Goal: Task Accomplishment & Management: Use online tool/utility

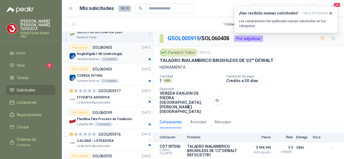
scroll to position [188, 0]
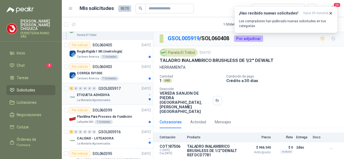
click at [105, 87] on p "GSOL005917" at bounding box center [109, 89] width 22 height 4
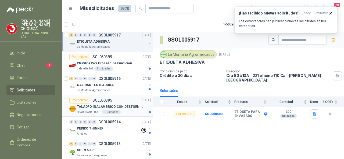
scroll to position [242, 0]
click at [107, 98] on p "SOL060395" at bounding box center [103, 100] width 20 height 4
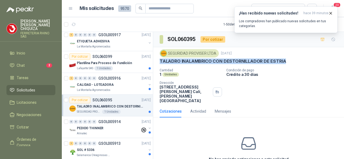
drag, startPoint x: 158, startPoint y: 58, endPoint x: 285, endPoint y: 58, distance: 126.4
click at [285, 58] on div "SEGURIDAD PROVISER LTDA [DATE] TALADRO INALAMBRICO CON DESTORNILLADOR DE ESTRIA…" at bounding box center [248, 76] width 191 height 58
copy p "TALADRO INALAMBRICO CON DESTORNILLADOR DE ESTRIA"
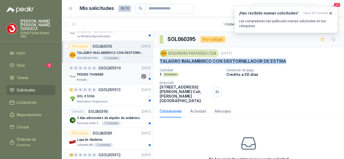
click at [112, 66] on p "GSOL005914" at bounding box center [109, 68] width 22 height 4
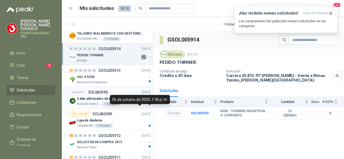
scroll to position [323, 0]
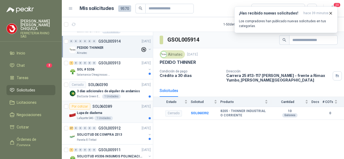
click at [103, 105] on p "SOL060389" at bounding box center [103, 107] width 20 height 4
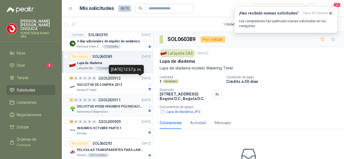
scroll to position [377, 0]
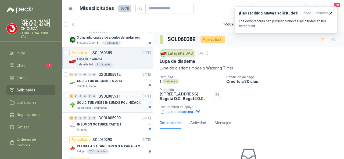
click at [112, 95] on p "GSOL005911" at bounding box center [109, 97] width 22 height 4
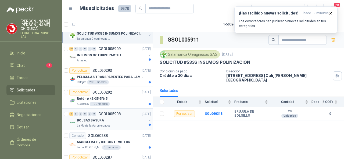
scroll to position [457, 0]
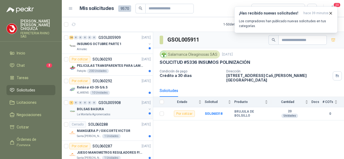
click at [108, 101] on p "GSOL005908" at bounding box center [109, 103] width 22 height 4
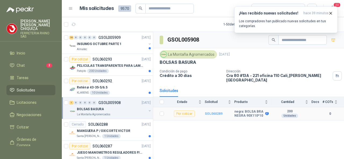
click at [210, 112] on b "SOL060289" at bounding box center [214, 114] width 18 height 4
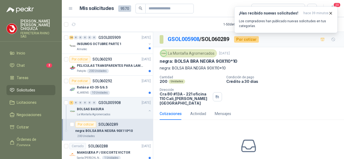
scroll to position [27, 0]
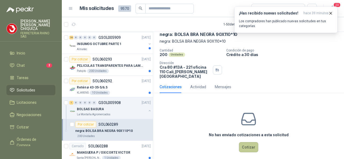
click at [243, 143] on button "Cotizar" at bounding box center [248, 148] width 19 height 10
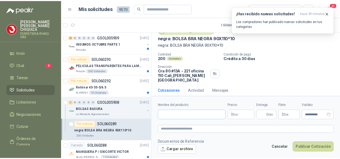
scroll to position [23, 0]
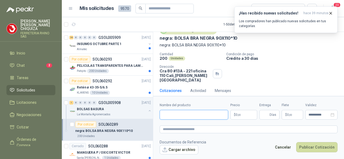
drag, startPoint x: 179, startPoint y: 117, endPoint x: 177, endPoint y: 120, distance: 3.4
click at [179, 117] on input "Nombre del producto" at bounding box center [194, 115] width 69 height 10
type input "**********"
click at [242, 115] on body "[PERSON_NAME] FERRETERIA RHINO SAS Inicio Chat 2 Tareas Solicitudes Licitacione…" at bounding box center [172, 79] width 344 height 159
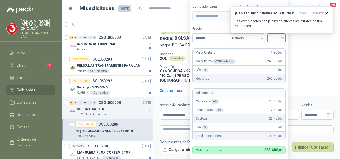
type input "*******"
click at [282, 39] on input "search" at bounding box center [277, 38] width 12 height 8
click at [282, 48] on div "19%" at bounding box center [278, 50] width 10 height 6
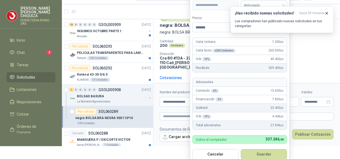
scroll to position [17, 0]
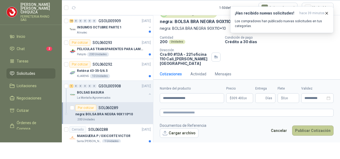
click at [314, 131] on button "Publicar Cotización" at bounding box center [312, 131] width 41 height 10
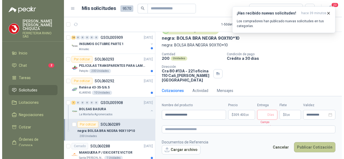
scroll to position [0, 0]
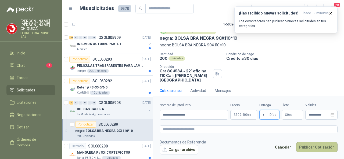
type input "*"
click at [307, 146] on button "Publicar Cotización" at bounding box center [316, 148] width 41 height 10
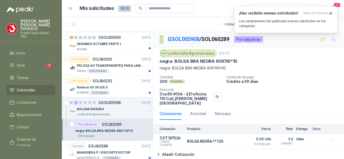
scroll to position [511, 0]
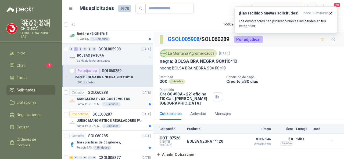
click at [97, 91] on p "SOL060288" at bounding box center [98, 93] width 20 height 4
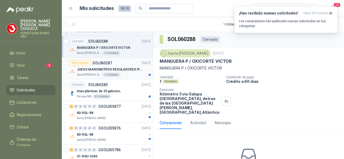
scroll to position [565, 0]
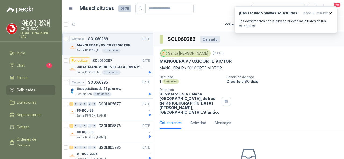
click at [105, 59] on p "SOL060287" at bounding box center [103, 61] width 20 height 4
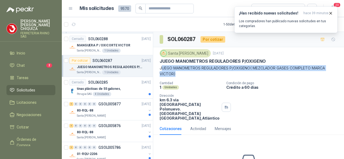
drag, startPoint x: 161, startPoint y: 67, endPoint x: 177, endPoint y: 73, distance: 16.8
click at [177, 73] on p "JUEGO MANOMETROS REGULADORES P/OXIGENO( MEZCLADOR GASES COMPLETO MARCA VICTOR)" at bounding box center [249, 71] width 178 height 12
copy p "UEGO MANOMETROS REGULADORES P/OXIGENO( MEZCLADOR GASES COMPLETO MARCA [PERSON_N…"
click at [106, 102] on p "GSOL005877" at bounding box center [109, 104] width 22 height 4
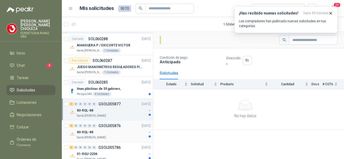
click at [110, 125] on p "GSOL005876" at bounding box center [109, 126] width 22 height 4
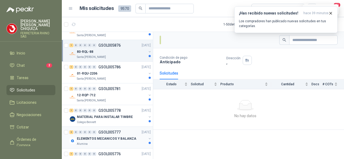
scroll to position [672, 0]
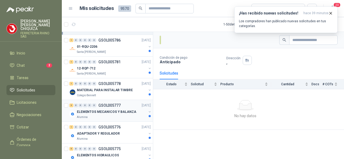
click at [104, 104] on p "GSOL005777" at bounding box center [109, 106] width 22 height 4
click at [330, 12] on icon "button" at bounding box center [331, 13] width 2 height 2
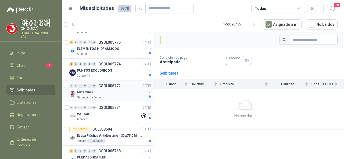
scroll to position [780, 0]
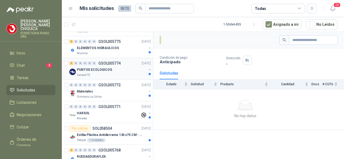
click at [111, 62] on p "GSOL005774" at bounding box center [109, 64] width 22 height 4
click at [29, 26] on p "[PERSON_NAME]" at bounding box center [37, 24] width 35 height 11
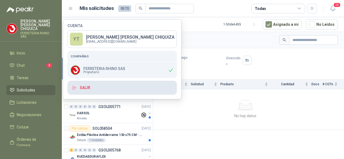
click at [86, 88] on button "Salir" at bounding box center [122, 88] width 109 height 14
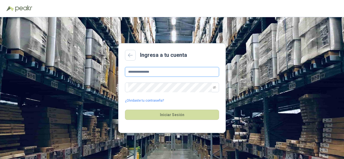
click at [166, 74] on input "**********" at bounding box center [172, 72] width 94 height 10
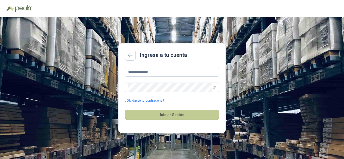
click at [163, 112] on button "Iniciar Sesión" at bounding box center [172, 115] width 94 height 10
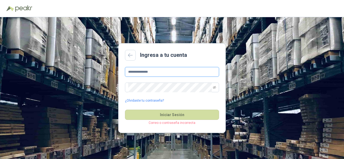
click at [163, 73] on input "**********" at bounding box center [172, 72] width 94 height 10
type input "*"
type input "**********"
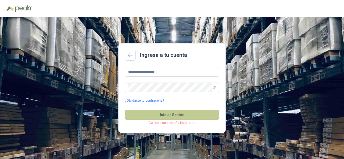
click at [158, 115] on button "Iniciar Sesión" at bounding box center [172, 115] width 94 height 10
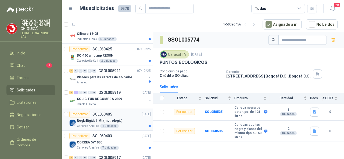
scroll to position [81, 0]
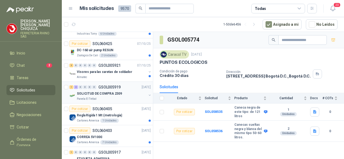
click at [107, 87] on p "GSOL005919" at bounding box center [109, 88] width 22 height 4
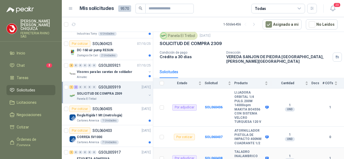
scroll to position [26, 0]
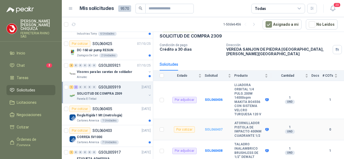
click at [210, 129] on b "SOL060407" at bounding box center [214, 130] width 18 height 4
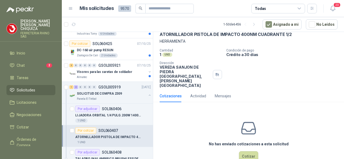
scroll to position [31, 0]
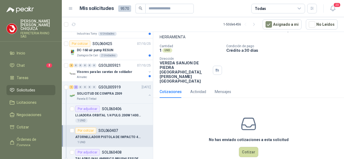
drag, startPoint x: 250, startPoint y: 144, endPoint x: 181, endPoint y: 116, distance: 73.9
click at [199, 149] on div "No has enviado cotizaciones a esta solicitud Cotizar" at bounding box center [248, 136] width 191 height 69
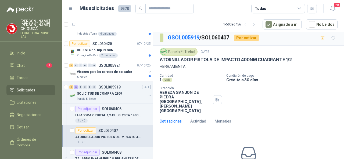
scroll to position [0, 0]
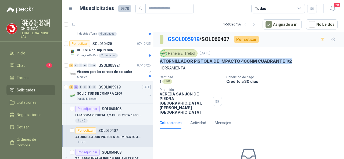
drag, startPoint x: 171, startPoint y: 58, endPoint x: 294, endPoint y: 58, distance: 123.7
click at [294, 58] on div "Panela El Trébol [DATE] ATORNILLADOR PISTOLA DE IMPACTO 400NM CUADRANTE 1/2 HER…" at bounding box center [248, 82] width 191 height 70
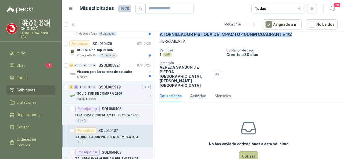
click at [243, 152] on button "Cotizar" at bounding box center [248, 157] width 19 height 10
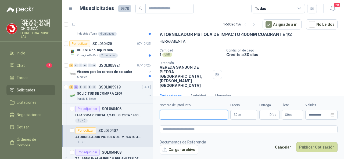
click at [172, 117] on input "Nombre del producto" at bounding box center [194, 115] width 69 height 10
paste input "**********"
click at [228, 114] on input "**********" at bounding box center [194, 115] width 69 height 10
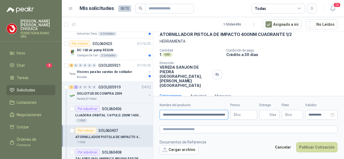
click at [228, 114] on input "**********" at bounding box center [194, 115] width 69 height 10
click at [226, 114] on input "**********" at bounding box center [194, 115] width 69 height 10
paste input "**********"
click at [200, 114] on input "**********" at bounding box center [194, 115] width 69 height 10
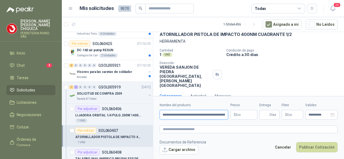
type input "**********"
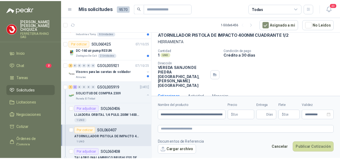
scroll to position [0, 0]
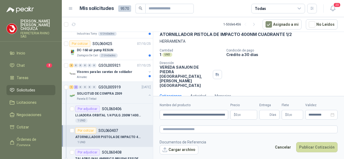
click at [251, 116] on body "[PERSON_NAME] FERRETERIA RHINO SAS Inicio Chat 2 Tareas Solicitudes Licitacione…" at bounding box center [172, 79] width 344 height 159
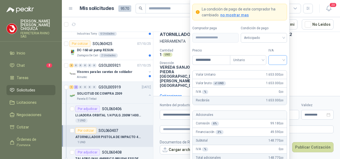
type input "**********"
click at [282, 61] on input "search" at bounding box center [278, 60] width 12 height 8
click at [278, 71] on div "19%" at bounding box center [278, 72] width 10 height 6
click at [264, 60] on div "Unitario" at bounding box center [248, 60] width 36 height 10
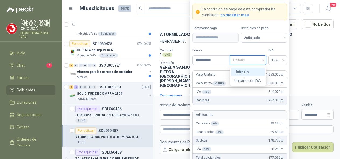
click at [244, 71] on div "Unitario" at bounding box center [248, 72] width 28 height 6
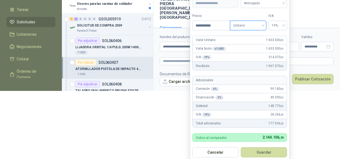
scroll to position [70, 0]
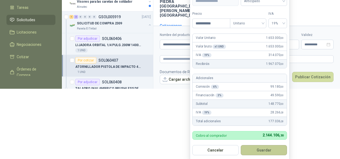
click at [262, 151] on button "Guardar" at bounding box center [264, 150] width 46 height 10
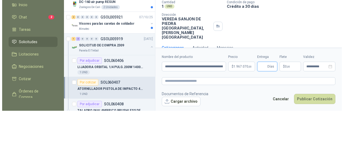
scroll to position [0, 0]
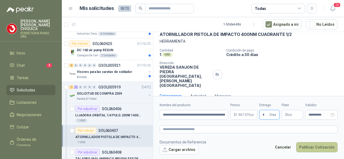
type input "*"
click at [320, 147] on button "Publicar Cotización" at bounding box center [316, 148] width 41 height 10
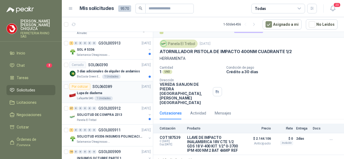
scroll to position [377, 0]
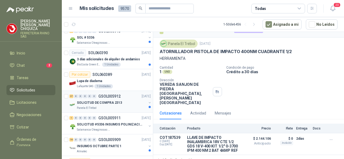
click at [105, 96] on p "GSOL005912" at bounding box center [109, 97] width 22 height 4
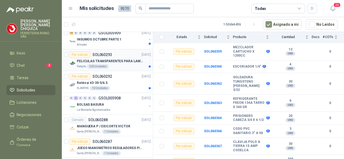
scroll to position [484, 0]
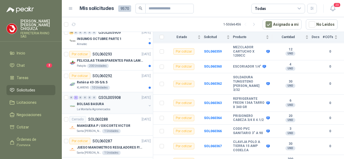
click at [111, 96] on p "GSOL005908" at bounding box center [109, 98] width 22 height 4
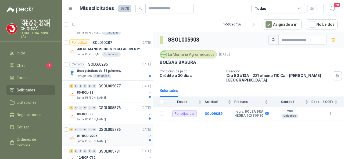
scroll to position [592, 0]
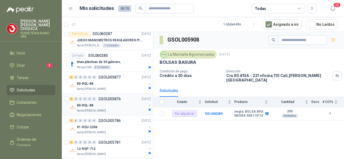
click at [114, 97] on p "GSOL005876" at bounding box center [109, 99] width 22 height 4
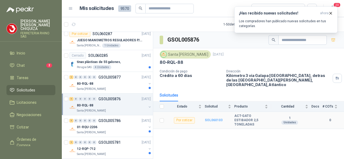
click at [215, 119] on b "SOL060103" at bounding box center [214, 121] width 18 height 4
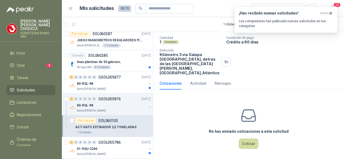
scroll to position [33, 0]
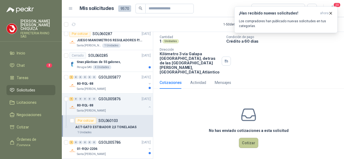
click at [242, 142] on button "Cotizar" at bounding box center [248, 143] width 19 height 10
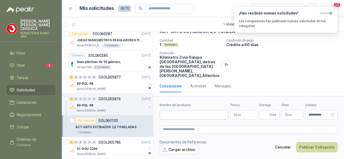
scroll to position [30, 0]
click at [171, 112] on input "Nombre del producto" at bounding box center [194, 115] width 69 height 10
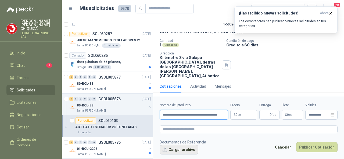
scroll to position [0, 8]
type input "**********"
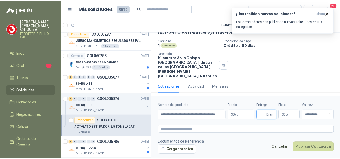
scroll to position [0, 0]
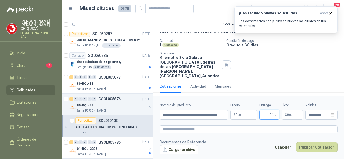
click at [266, 118] on input "Entrega" at bounding box center [266, 115] width 6 height 9
type input "*"
click at [287, 117] on p "$ 0 ,00" at bounding box center [293, 115] width 22 height 10
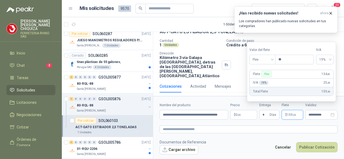
type input "*"
type input "***"
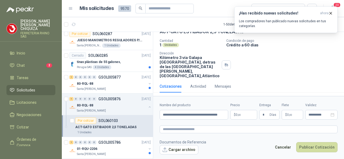
drag, startPoint x: 266, startPoint y: 144, endPoint x: 283, endPoint y: 136, distance: 19.0
click at [266, 144] on footer "Documentos de Referencia Cargar archivo Cancelar Publicar Cotización" at bounding box center [249, 148] width 178 height 16
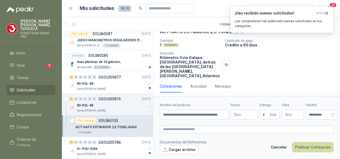
click at [250, 116] on body "[PERSON_NAME] FERRETERIA RHINO SAS Inicio Chat 2 Tareas Solicitudes Licitacione…" at bounding box center [170, 79] width 340 height 159
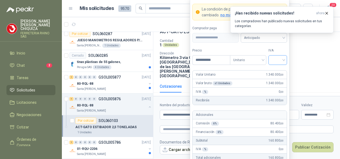
type input "**********"
click at [283, 60] on input "search" at bounding box center [278, 60] width 12 height 8
click at [280, 70] on div "19%" at bounding box center [278, 72] width 10 height 6
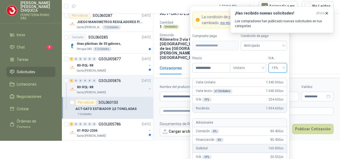
scroll to position [27, 0]
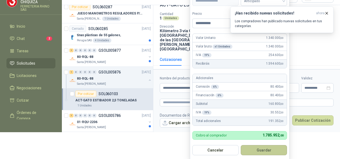
drag, startPoint x: 263, startPoint y: 152, endPoint x: 275, endPoint y: 150, distance: 12.3
click at [261, 157] on form "**********" at bounding box center [240, 61] width 100 height 200
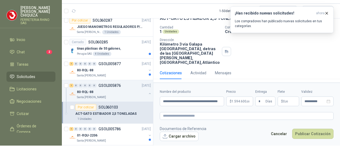
click at [317, 146] on html "[PERSON_NAME] FERRETERIA RHINO SAS Inicio Chat 2 Tareas Solicitudes Licitacione…" at bounding box center [170, 66] width 340 height 159
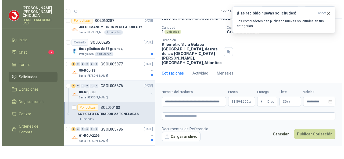
scroll to position [0, 0]
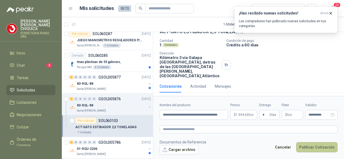
click at [303, 143] on button "Publicar Cotización" at bounding box center [316, 148] width 41 height 10
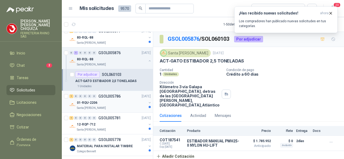
scroll to position [619, 0]
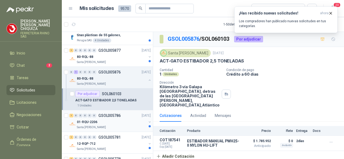
click at [117, 114] on p "GSOL005786" at bounding box center [109, 116] width 22 height 4
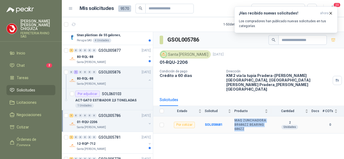
drag, startPoint x: 235, startPoint y: 112, endPoint x: 247, endPoint y: 119, distance: 14.0
click at [247, 119] on b "MAQ ZUNCHADORA BR686ZZ BEARING 686ZZ" at bounding box center [252, 125] width 34 height 13
copy b "MAQ ZUNCHADORA BR686ZZ BEARING 686ZZ"
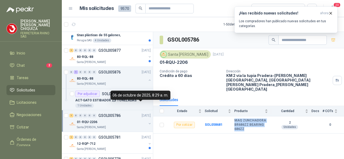
scroll to position [645, 0]
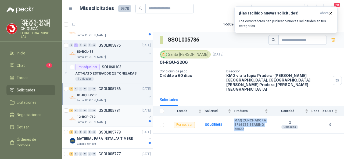
click at [110, 109] on p "GSOL005781" at bounding box center [109, 111] width 22 height 4
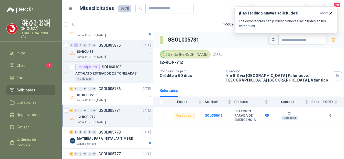
scroll to position [672, 0]
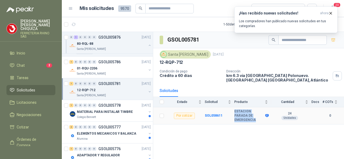
drag, startPoint x: 231, startPoint y: 110, endPoint x: 259, endPoint y: 119, distance: 29.9
click at [259, 119] on tr "Por cotizar SOL058611 ESTACION PARADA DE EMERGENCIA 24 Unidades 0" at bounding box center [248, 116] width 191 height 17
copy tr "ESTACION PARADA DE EMERGENCIA"
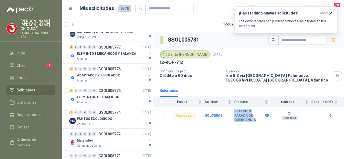
scroll to position [753, 0]
click at [112, 67] on p "GSOL005776" at bounding box center [109, 69] width 22 height 4
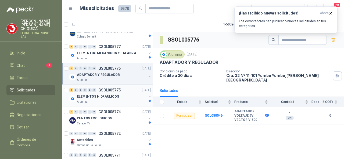
click at [108, 88] on p "GSOL005775" at bounding box center [109, 90] width 22 height 4
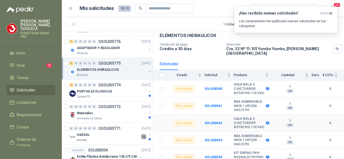
scroll to position [27, 0]
click at [111, 127] on p "GSOL005771" at bounding box center [109, 129] width 22 height 4
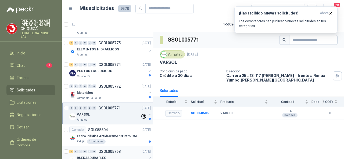
scroll to position [888, 0]
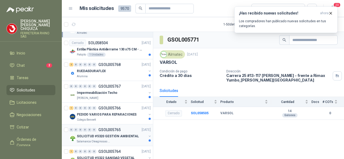
click at [112, 125] on div "0 0 0 0 0 0 GSOL005765 [DATE] SOLICITUD #5320 GESTIÓN AMBIENTAL Salamanca Oleag…" at bounding box center [107, 136] width 91 height 22
click at [108, 105] on div "1 0 0 0 0 0 GSOL005766 [DATE]" at bounding box center [110, 108] width 83 height 6
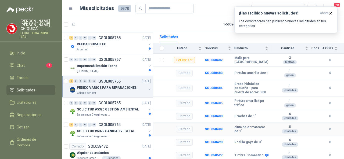
scroll to position [54, 0]
click at [111, 101] on p "GSOL005765" at bounding box center [109, 103] width 22 height 4
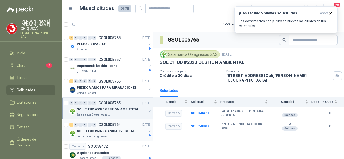
click at [112, 123] on p "GSOL005764" at bounding box center [109, 125] width 22 height 4
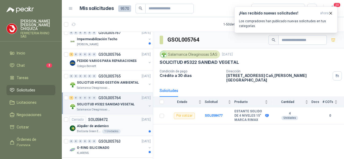
scroll to position [968, 0]
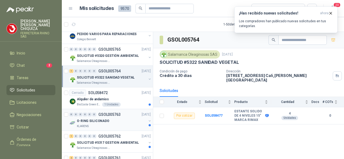
click at [107, 113] on p "GSOL005763" at bounding box center [109, 115] width 22 height 4
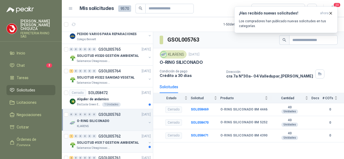
click at [118, 135] on p "GSOL005762" at bounding box center [109, 137] width 22 height 4
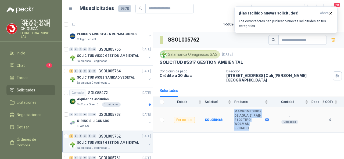
drag, startPoint x: 234, startPoint y: 107, endPoint x: 260, endPoint y: 124, distance: 31.5
click at [263, 121] on tr "Por cotizar SOL058468 MACROMEDIDOR DE AGUA 2" RAIN R100 TIPO WOLMAN BRIDADO 1 U…" at bounding box center [248, 121] width 191 height 26
copy tr "MACROMEDIDOR DE AGUA 2" RAIN R100 TIPO WOLMAN BRIDADO"
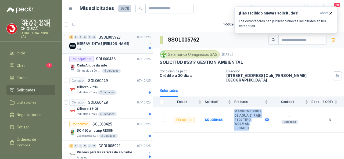
click at [106, 37] on p "GSOL005923" at bounding box center [109, 38] width 22 height 4
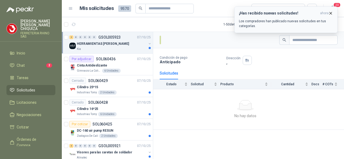
click at [330, 11] on icon "button" at bounding box center [331, 13] width 5 height 5
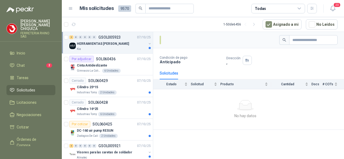
click at [37, 32] on p "FERRETERIA RHINO SAS" at bounding box center [37, 35] width 35 height 6
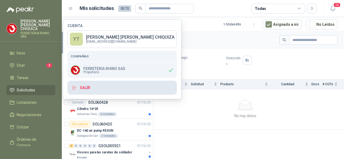
click at [87, 88] on button "Salir" at bounding box center [122, 88] width 109 height 14
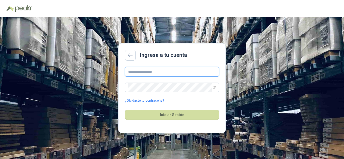
type input "**********"
